Goal: Book appointment/travel/reservation

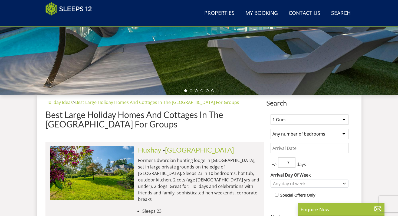
scroll to position [134, 0]
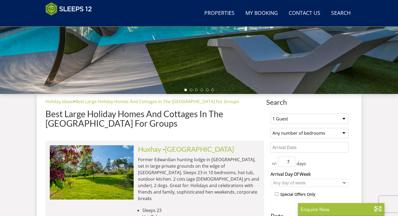
click at [324, 120] on select "1 Guest 2 Guests 3 Guests 4 Guests 5 Guests 6 Guests 7 Guests 8 Guests 9 Guests…" at bounding box center [309, 119] width 78 height 10
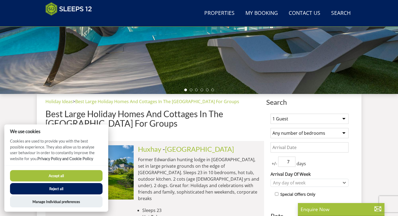
click at [303, 117] on select "1 Guest 2 Guests 3 Guests 4 Guests 5 Guests 6 Guests 7 Guests 8 Guests 9 Guests…" at bounding box center [309, 119] width 78 height 10
select select "10"
click at [270, 114] on select "1 Guest 2 Guests 3 Guests 4 Guests 5 Guests 6 Guests 7 Guests 8 Guests 9 Guests…" at bounding box center [309, 119] width 78 height 10
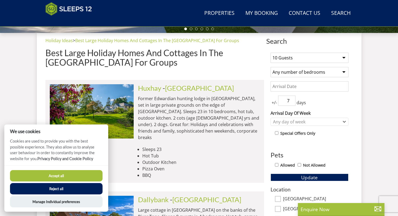
scroll to position [198, 0]
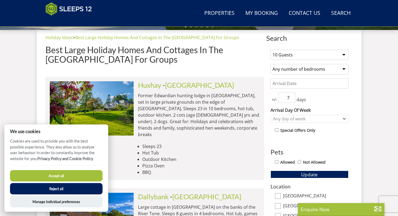
click at [88, 192] on button "Reject all" at bounding box center [56, 188] width 93 height 11
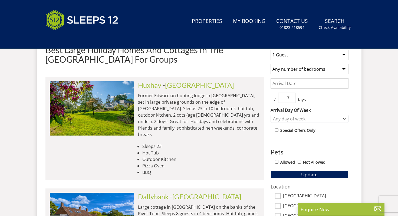
click at [309, 56] on select "1 Guest 2 Guests 3 Guests 4 Guests 5 Guests 6 Guests 7 Guests 8 Guests 9 Guests…" at bounding box center [309, 55] width 78 height 10
select select "15"
click at [270, 50] on select "1 Guest 2 Guests 3 Guests 4 Guests 5 Guests 6 Guests 7 Guests 8 Guests 9 Guests…" at bounding box center [309, 55] width 78 height 10
click at [292, 100] on input "6" at bounding box center [286, 98] width 17 height 10
click at [292, 100] on input "5" at bounding box center [286, 98] width 17 height 10
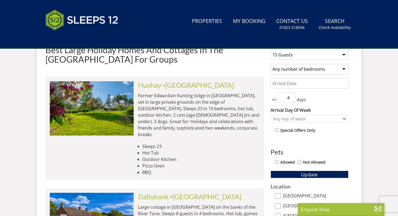
type input "4"
click at [292, 100] on input "4" at bounding box center [286, 98] width 17 height 10
click at [291, 117] on div "Any day of week" at bounding box center [307, 119] width 70 height 6
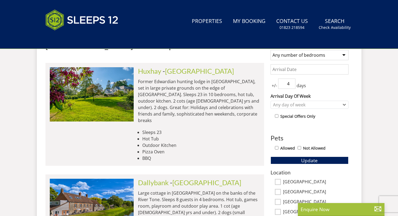
scroll to position [240, 0]
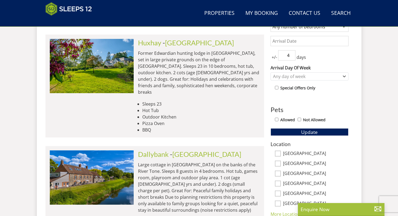
click at [276, 121] on input "Allowed" at bounding box center [277, 120] width 4 height 4
checkbox input "true"
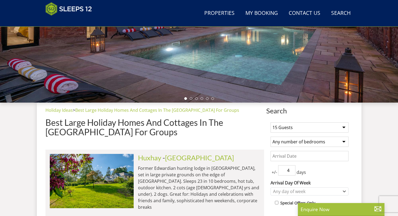
scroll to position [126, 0]
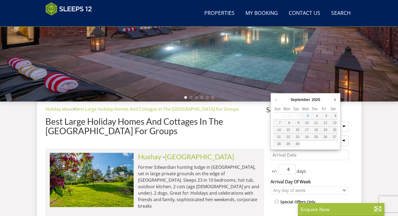
click at [310, 159] on input "Date" at bounding box center [309, 155] width 78 height 10
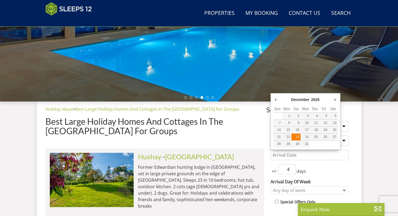
type input "[DATE]"
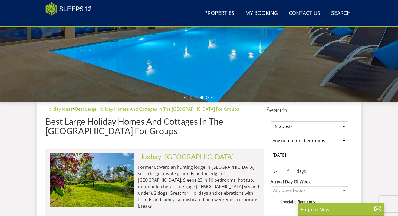
click at [290, 170] on input "3" at bounding box center [286, 169] width 17 height 10
click at [291, 168] on input "4" at bounding box center [286, 169] width 17 height 10
click at [291, 168] on input "5" at bounding box center [286, 169] width 17 height 10
click at [291, 168] on input "6" at bounding box center [286, 169] width 17 height 10
type input "7"
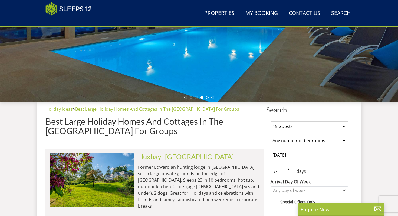
click at [291, 168] on input "7" at bounding box center [286, 169] width 17 height 10
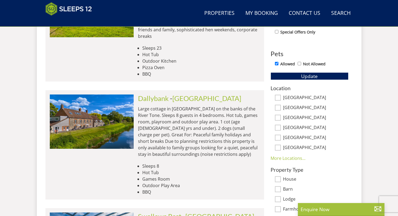
scroll to position [274, 0]
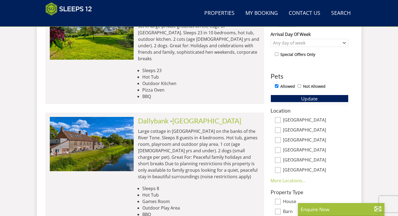
click at [311, 100] on span "Update" at bounding box center [309, 98] width 17 height 6
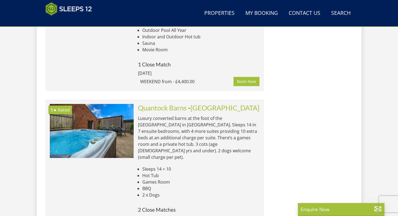
scroll to position [1284, 0]
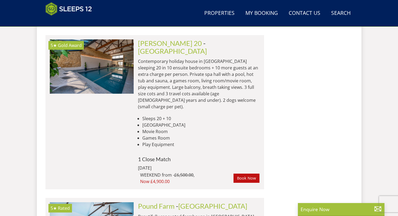
scroll to position [3330, 0]
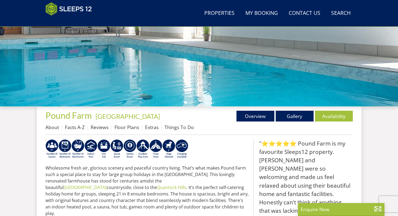
scroll to position [121, 0]
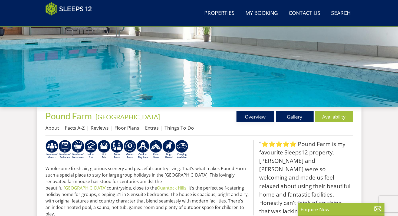
click at [259, 116] on link "Overview" at bounding box center [255, 116] width 38 height 11
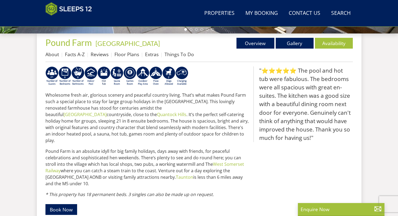
scroll to position [193, 0]
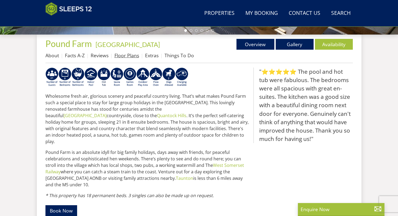
click at [132, 55] on link "Floor Plans" at bounding box center [126, 55] width 25 height 6
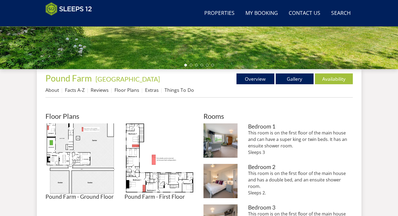
scroll to position [158, 0]
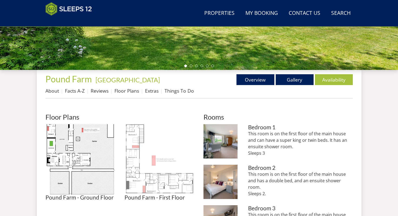
click at [127, 167] on img at bounding box center [159, 159] width 70 height 70
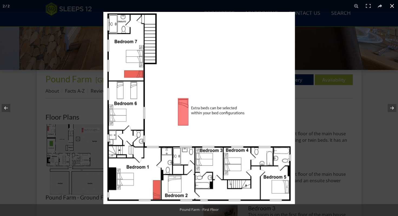
click at [391, 5] on button at bounding box center [392, 6] width 12 height 12
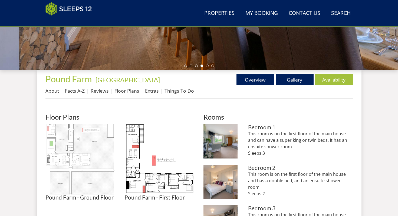
click at [99, 166] on img at bounding box center [80, 159] width 70 height 70
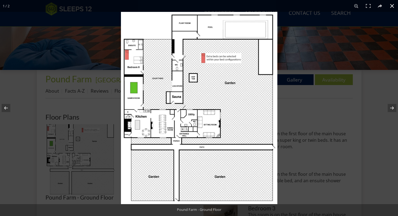
click at [392, 5] on button at bounding box center [392, 6] width 12 height 12
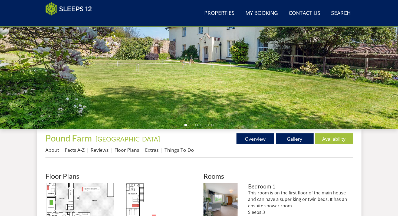
scroll to position [154, 0]
